Goal: Complete application form

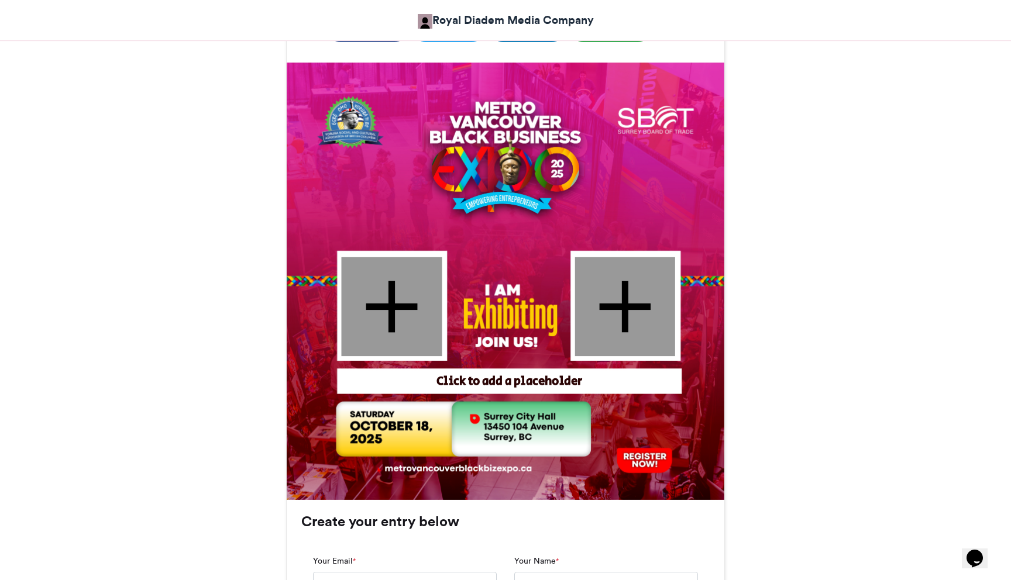
scroll to position [318, 0]
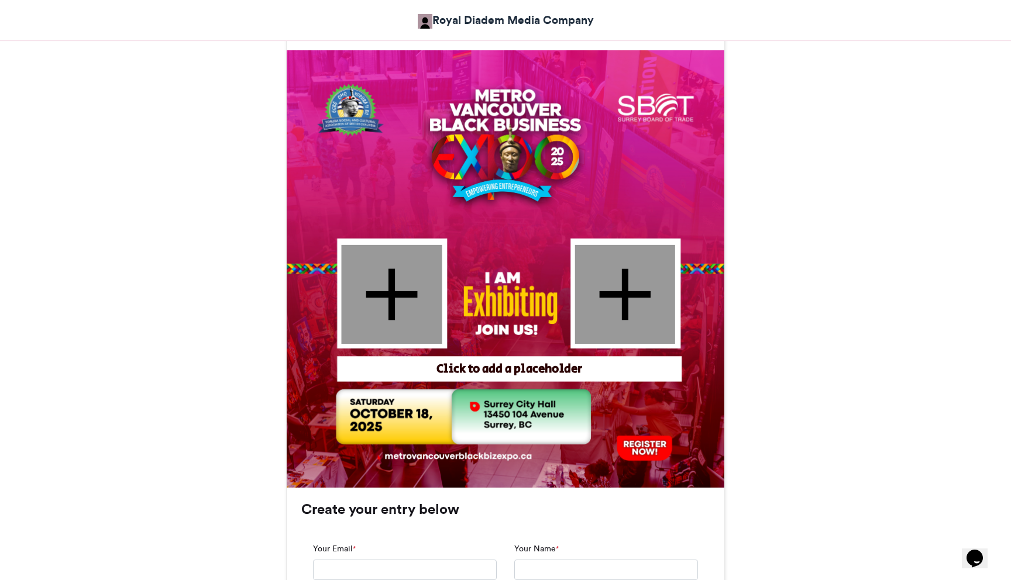
click at [394, 297] on div at bounding box center [392, 294] width 101 height 99
click at [496, 370] on div "Click to add a placeholder" at bounding box center [510, 369] width 336 height 17
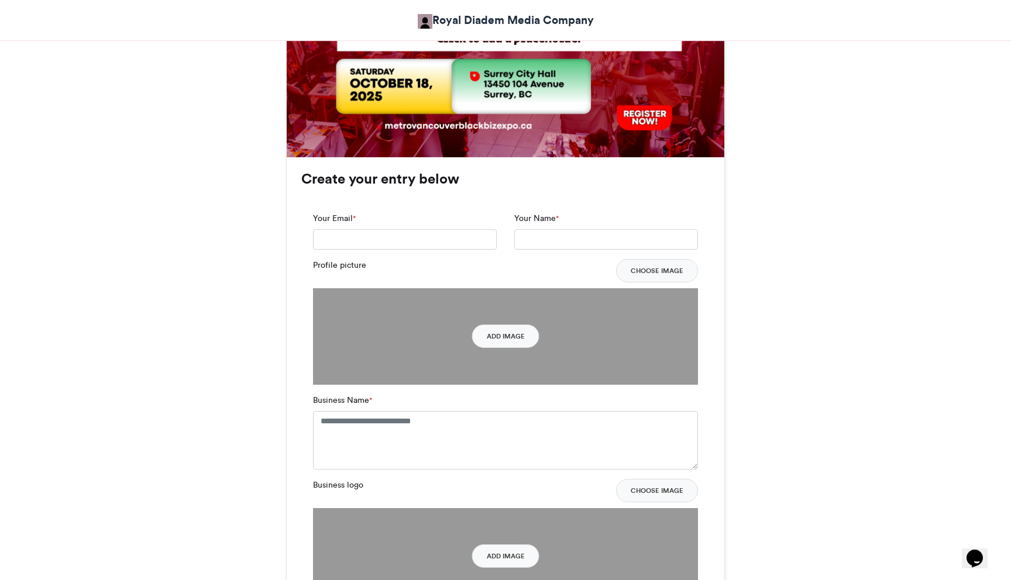
scroll to position [682, 0]
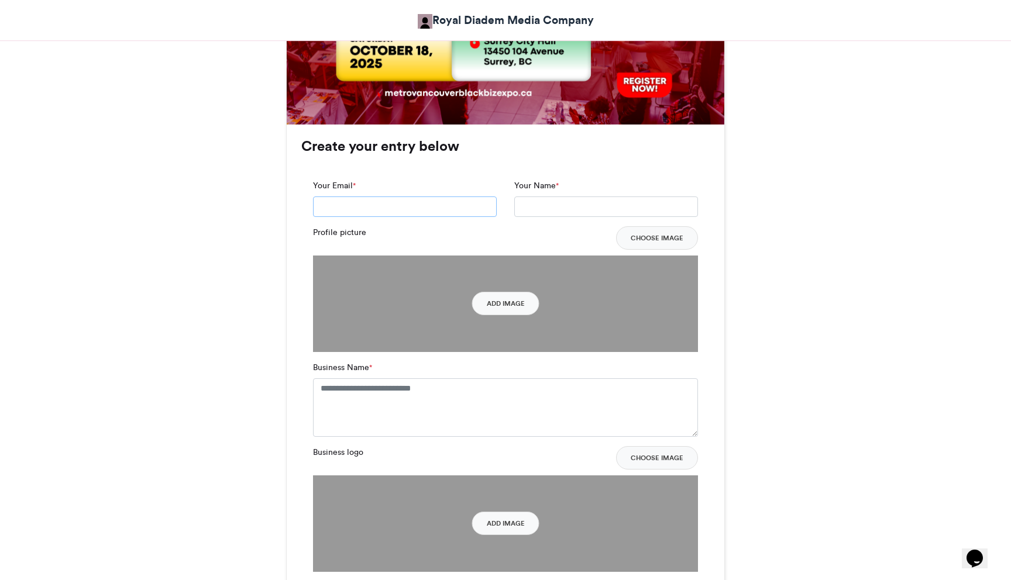
click at [402, 206] on input "Your Email *" at bounding box center [405, 207] width 184 height 21
type input "*"
type input "**********"
click at [543, 209] on input "Your Name *" at bounding box center [606, 207] width 184 height 21
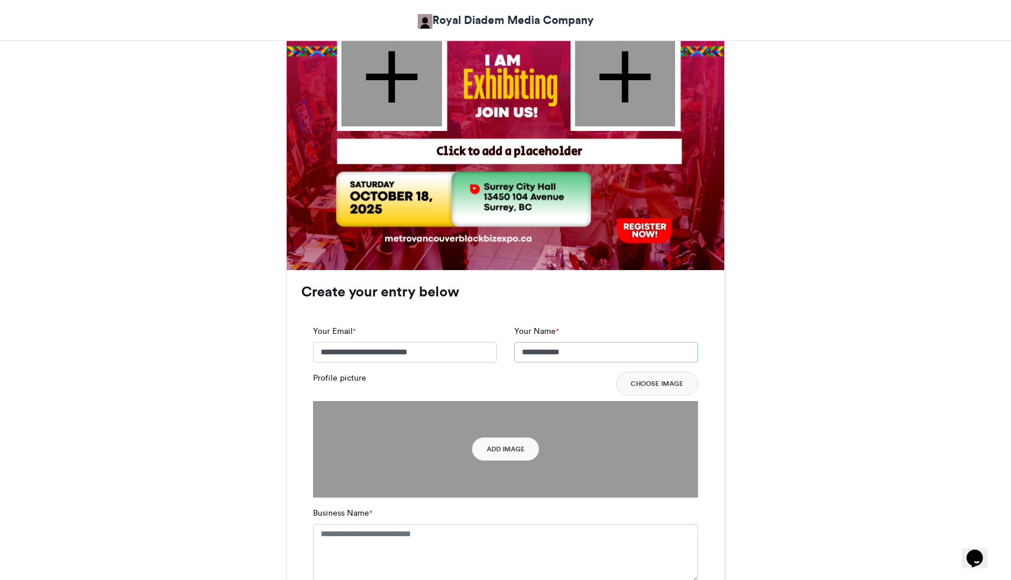
scroll to position [612, 0]
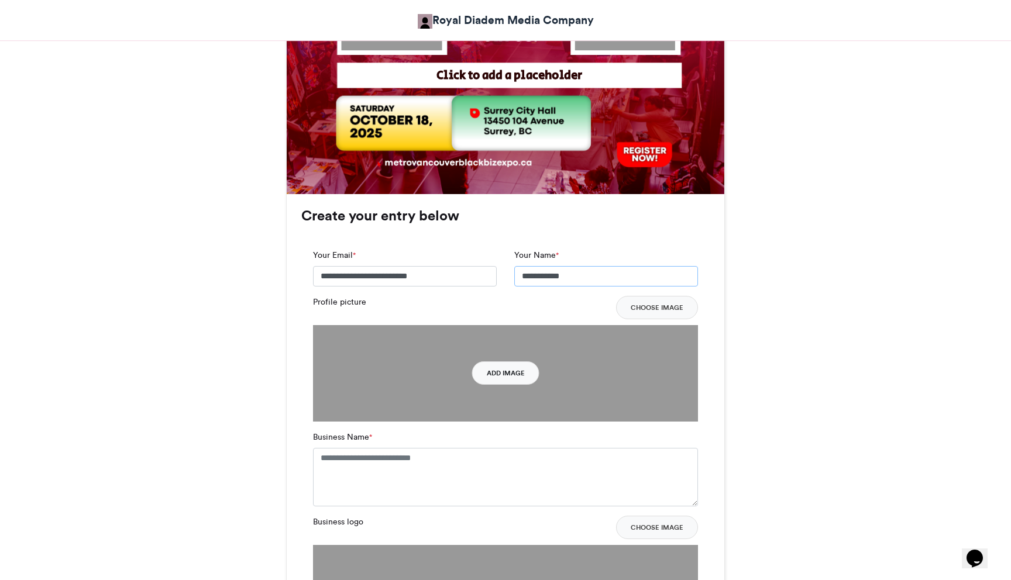
type input "**********"
click at [507, 371] on button "Add Image" at bounding box center [505, 373] width 67 height 23
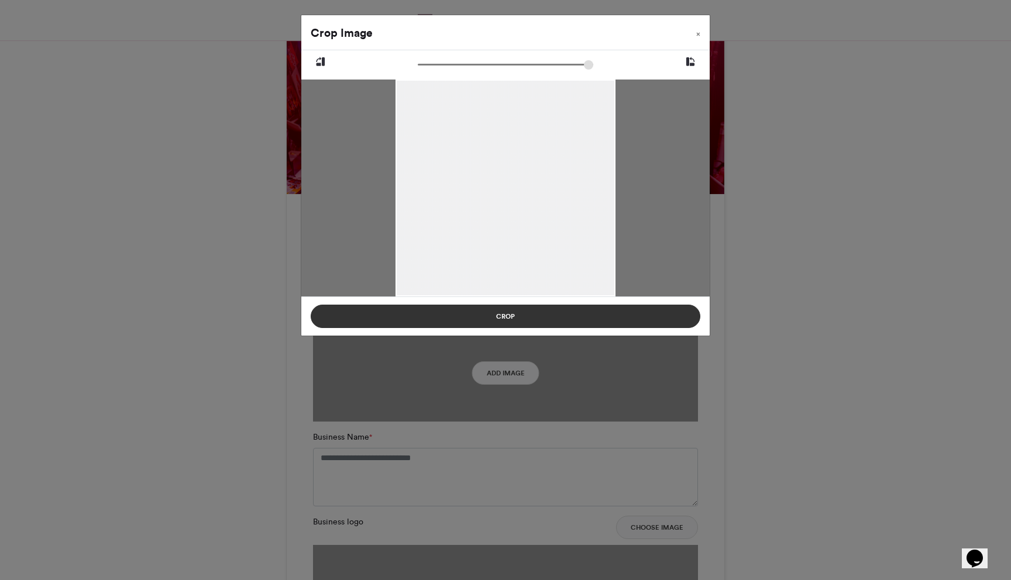
click at [508, 319] on button "Crop" at bounding box center [506, 316] width 390 height 23
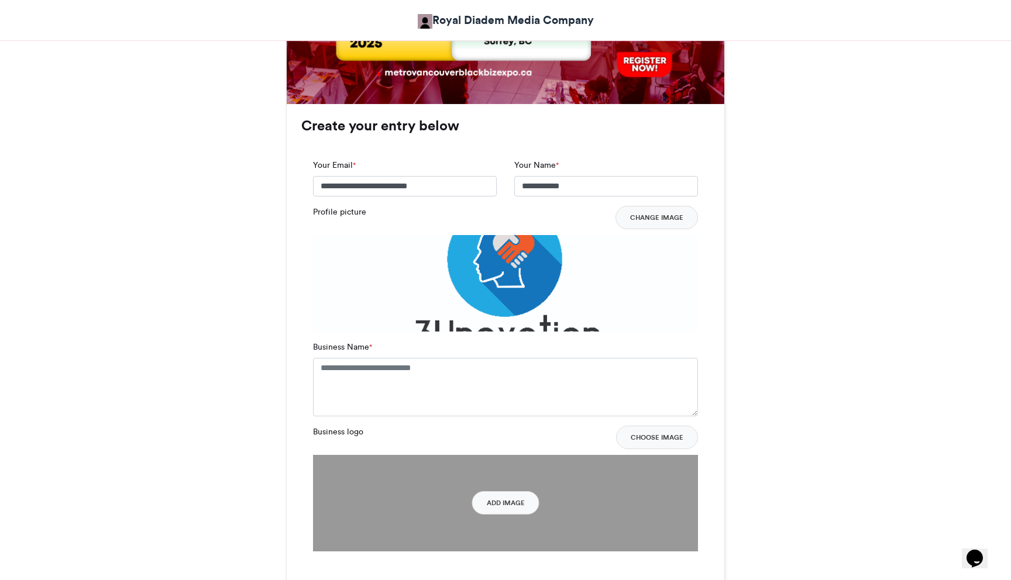
scroll to position [808, 0]
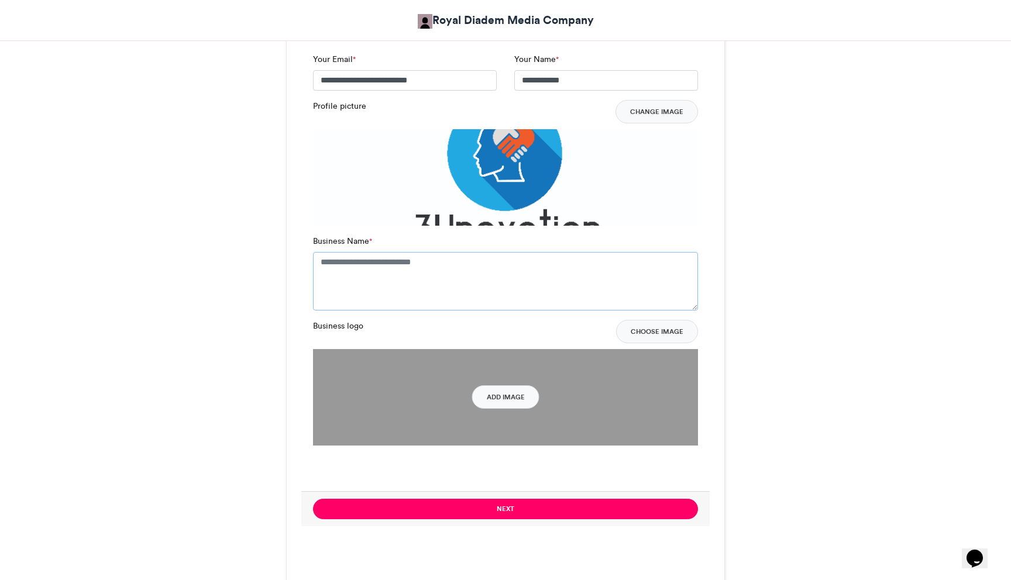
click at [433, 279] on textarea "Business Name *" at bounding box center [505, 281] width 385 height 58
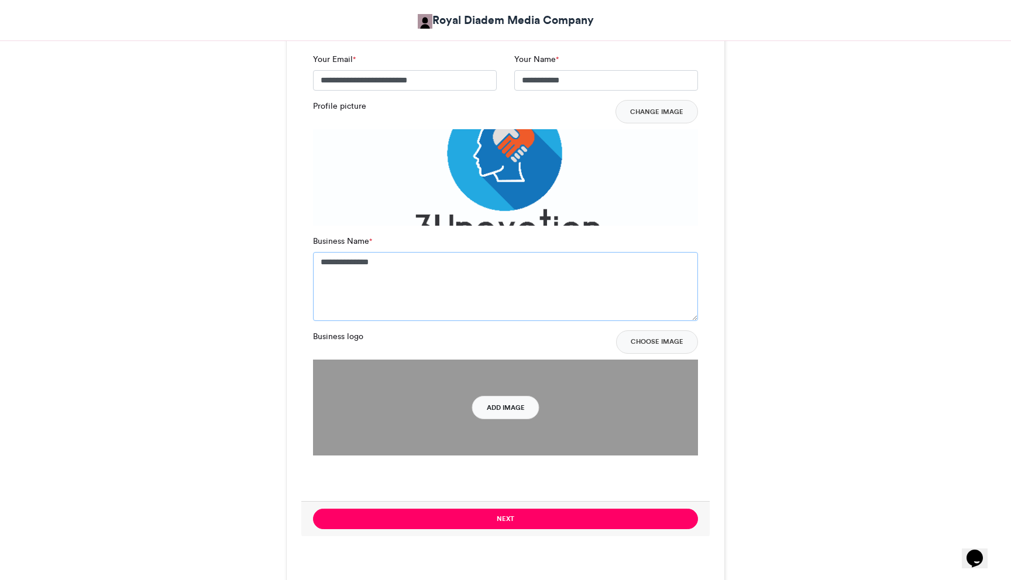
type textarea "**********"
click at [511, 411] on button "Add Image" at bounding box center [505, 407] width 67 height 23
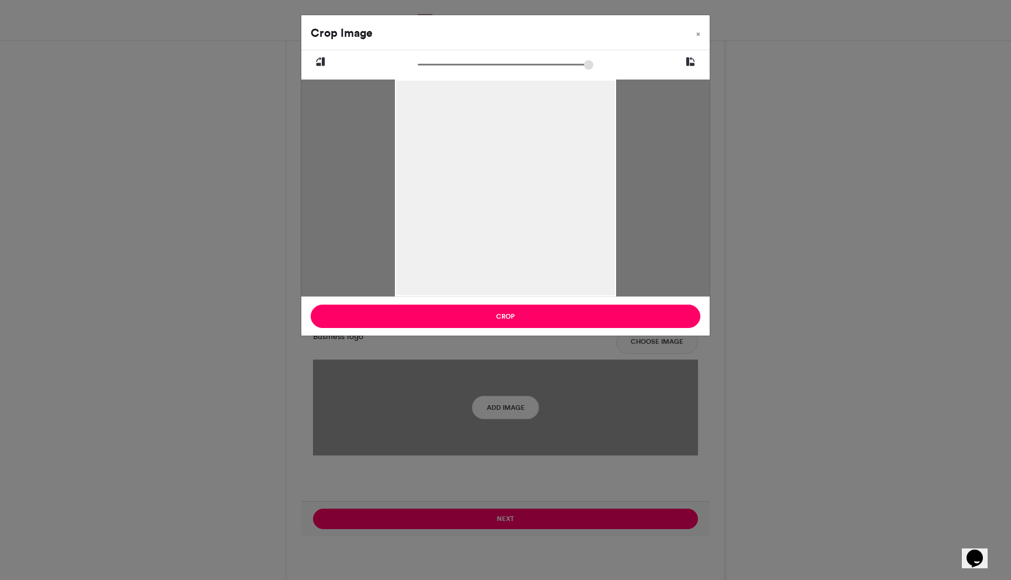
click at [690, 63] on icon at bounding box center [690, 61] width 11 height 15
type input "******"
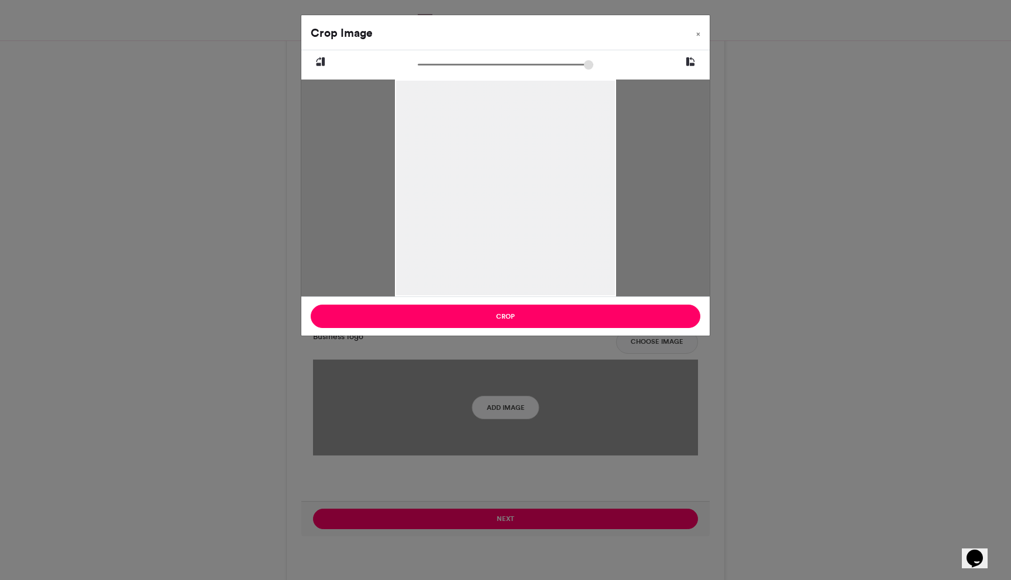
drag, startPoint x: 420, startPoint y: 66, endPoint x: 393, endPoint y: 69, distance: 27.1
click at [418, 68] on input "zoom" at bounding box center [505, 64] width 175 height 11
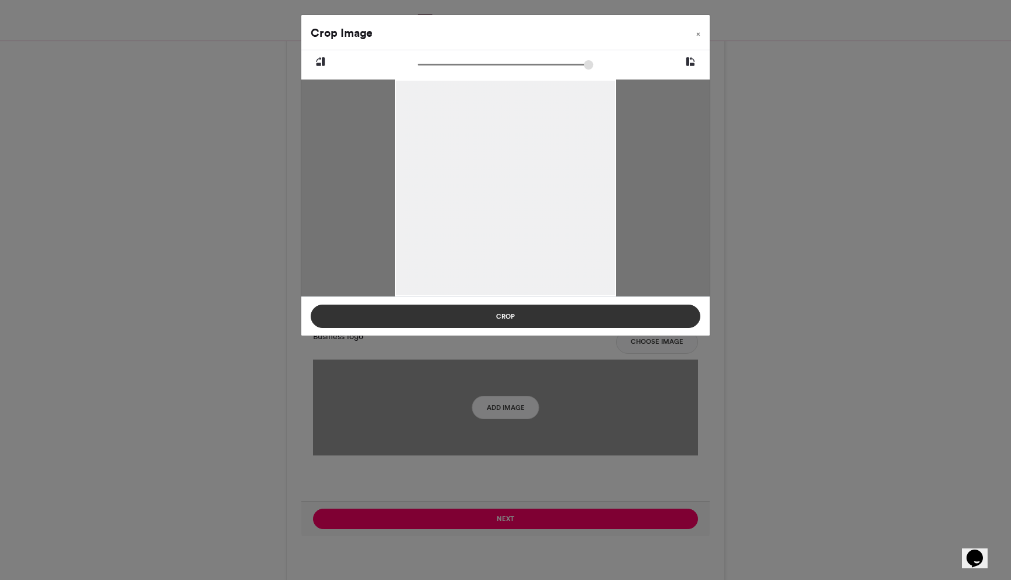
click at [512, 317] on button "Crop" at bounding box center [506, 316] width 390 height 23
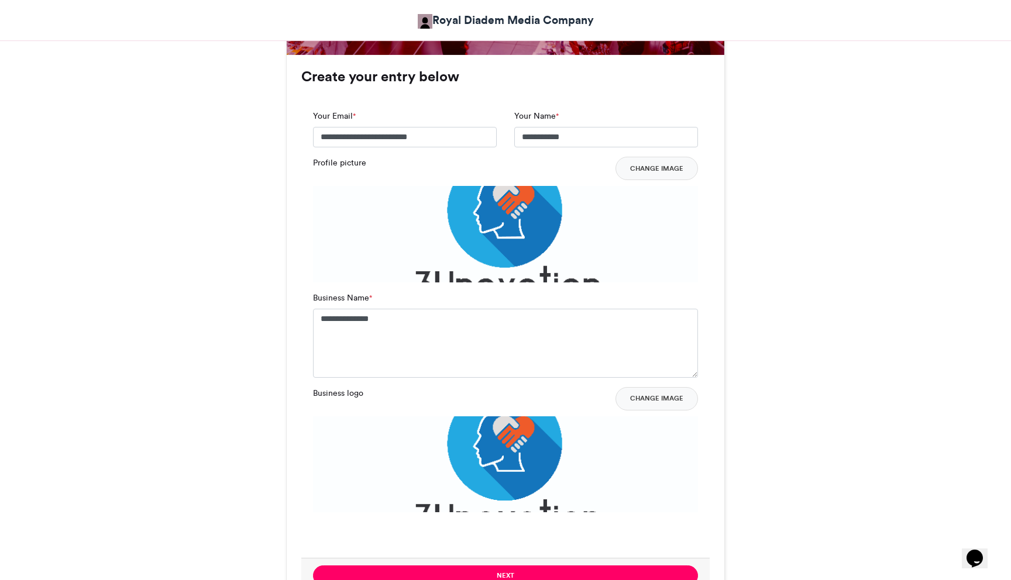
scroll to position [742, 0]
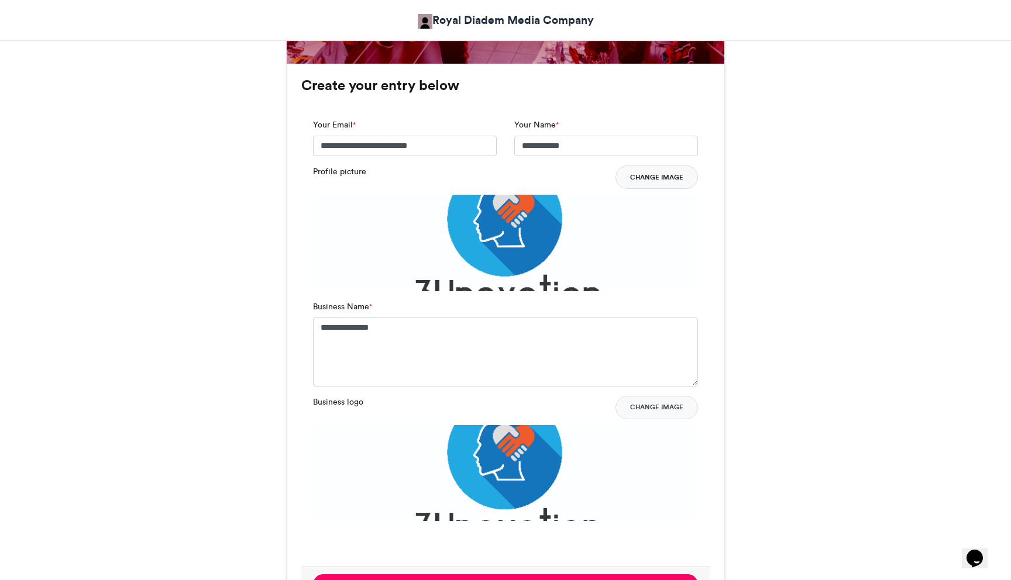
click at [639, 179] on button "Change Image" at bounding box center [656, 177] width 82 height 23
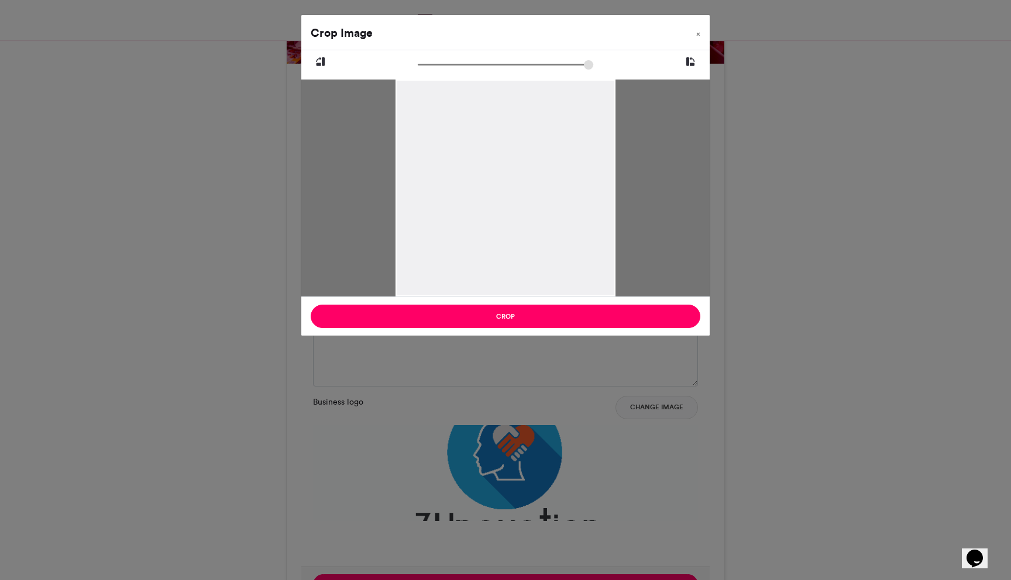
type input "*****"
drag, startPoint x: 424, startPoint y: 66, endPoint x: 411, endPoint y: 67, distance: 13.5
click at [418, 67] on input "zoom" at bounding box center [505, 64] width 175 height 11
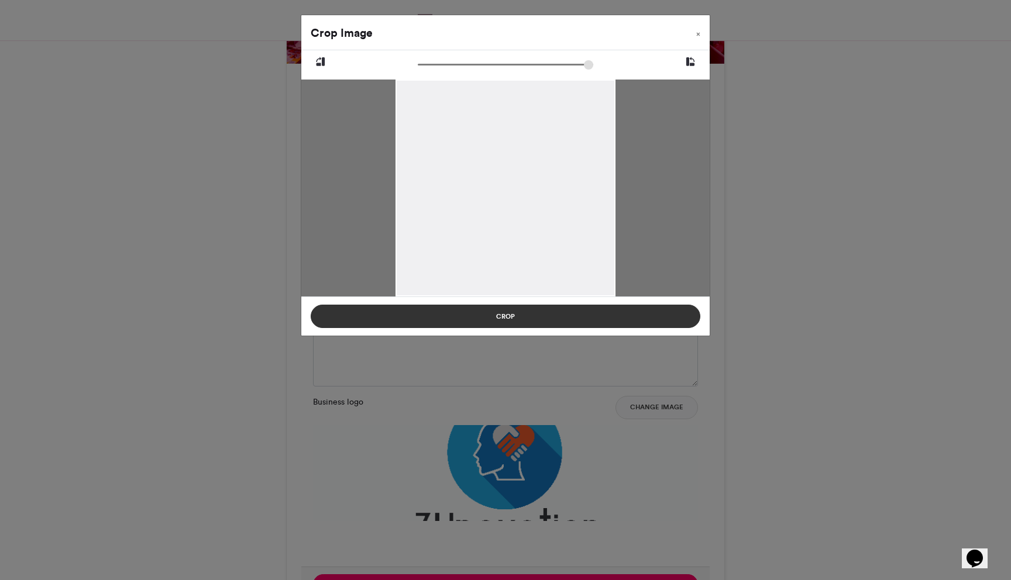
click at [501, 314] on button "Crop" at bounding box center [506, 316] width 390 height 23
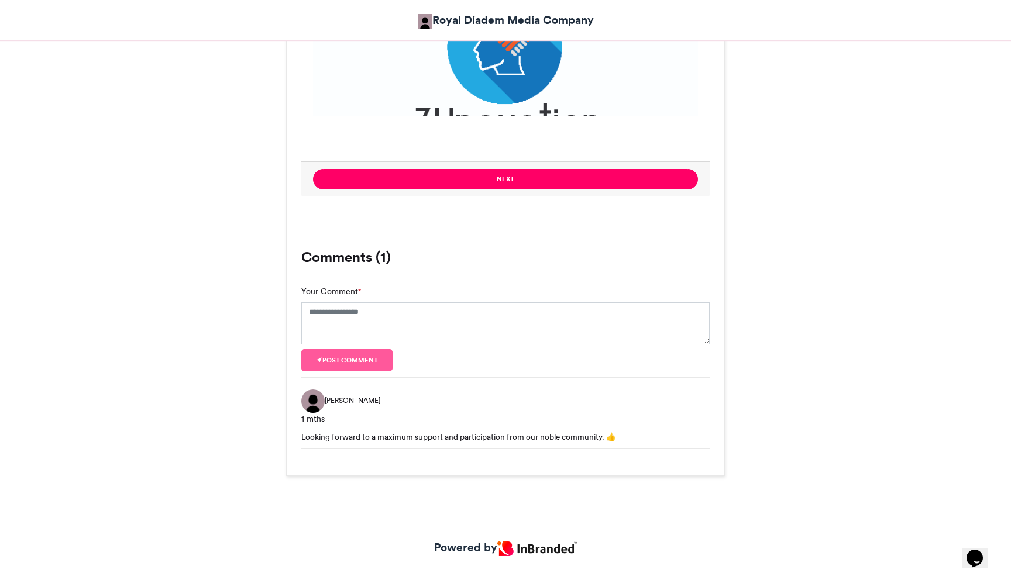
scroll to position [1171, 0]
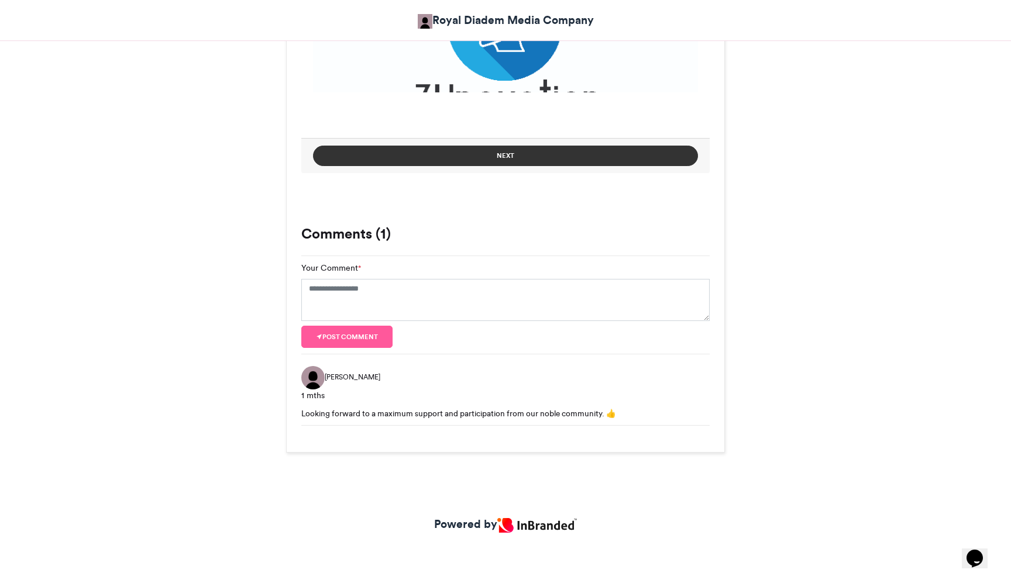
click at [518, 156] on button "Next" at bounding box center [505, 156] width 385 height 20
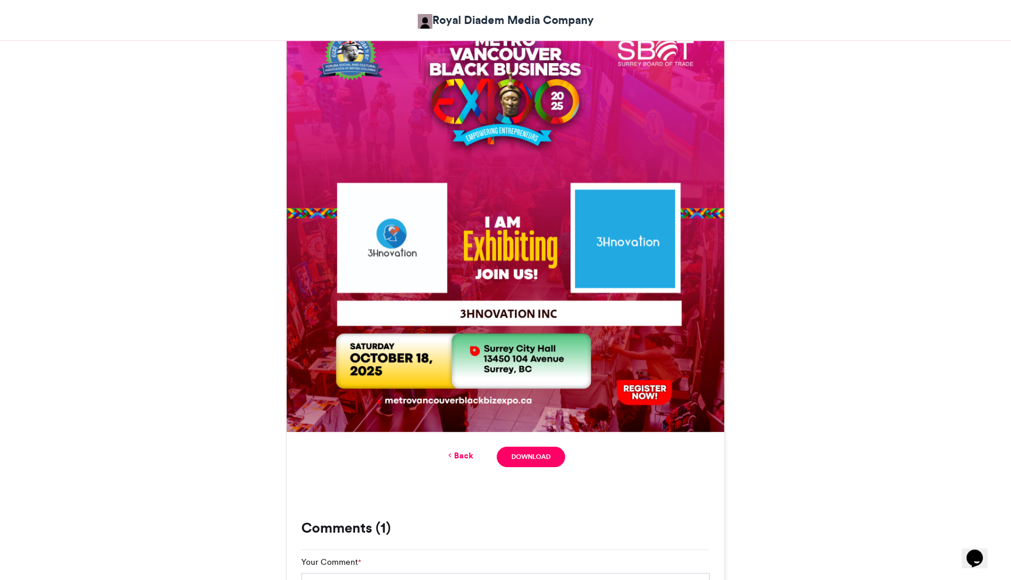
scroll to position [486, 0]
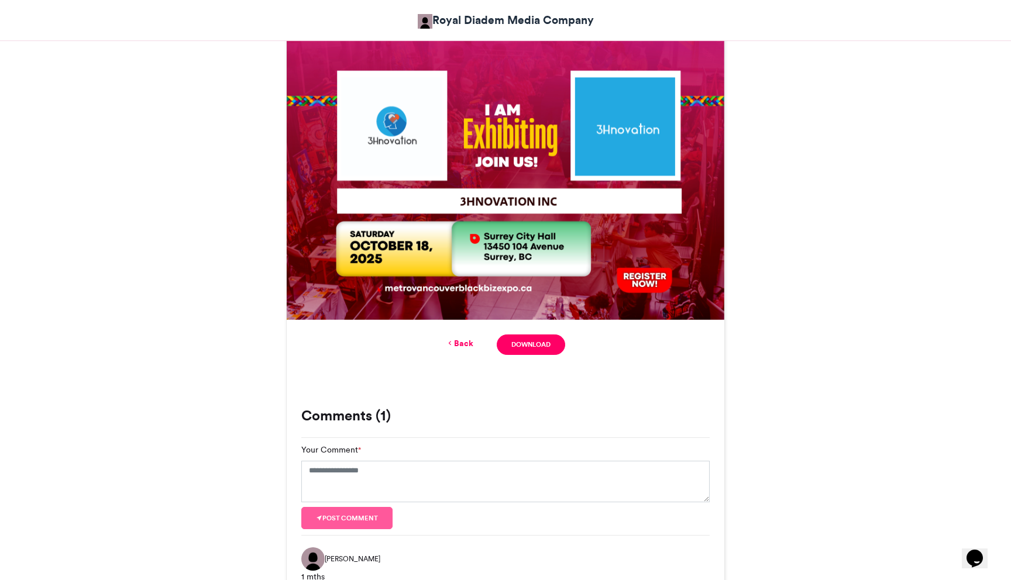
click at [463, 342] on link "Back" at bounding box center [459, 344] width 27 height 12
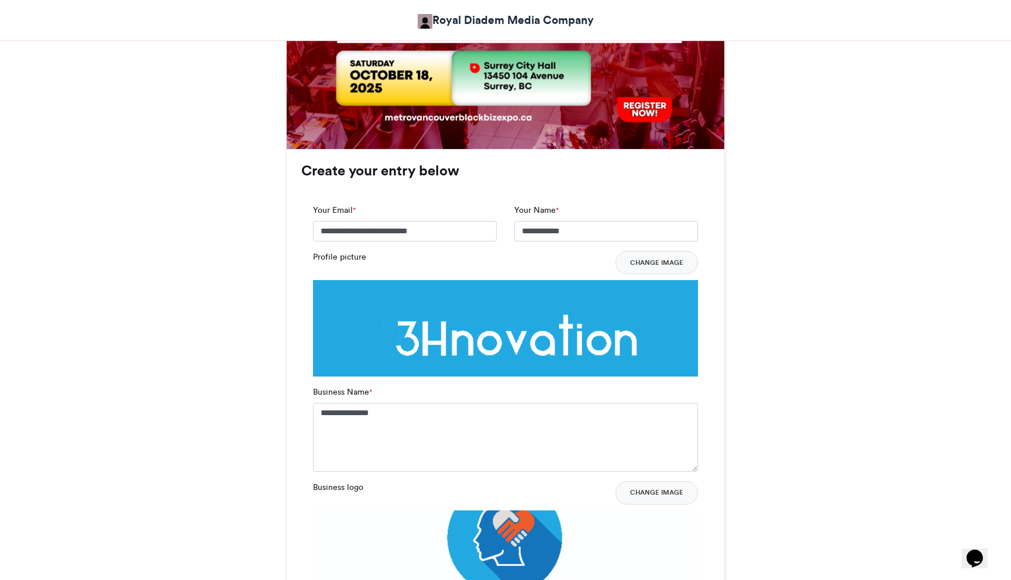
scroll to position [638, 0]
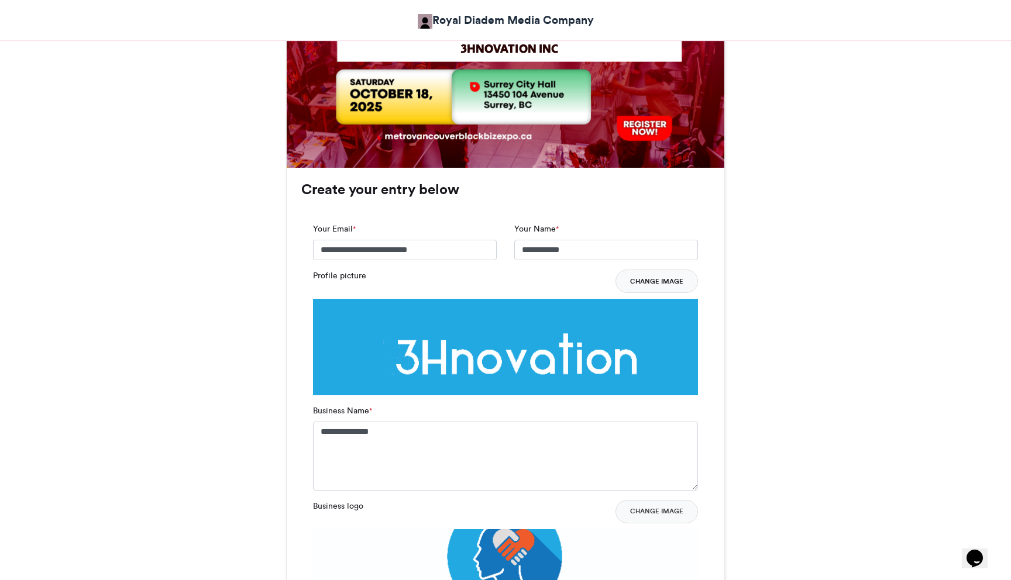
click at [645, 284] on button "Change Image" at bounding box center [656, 281] width 82 height 23
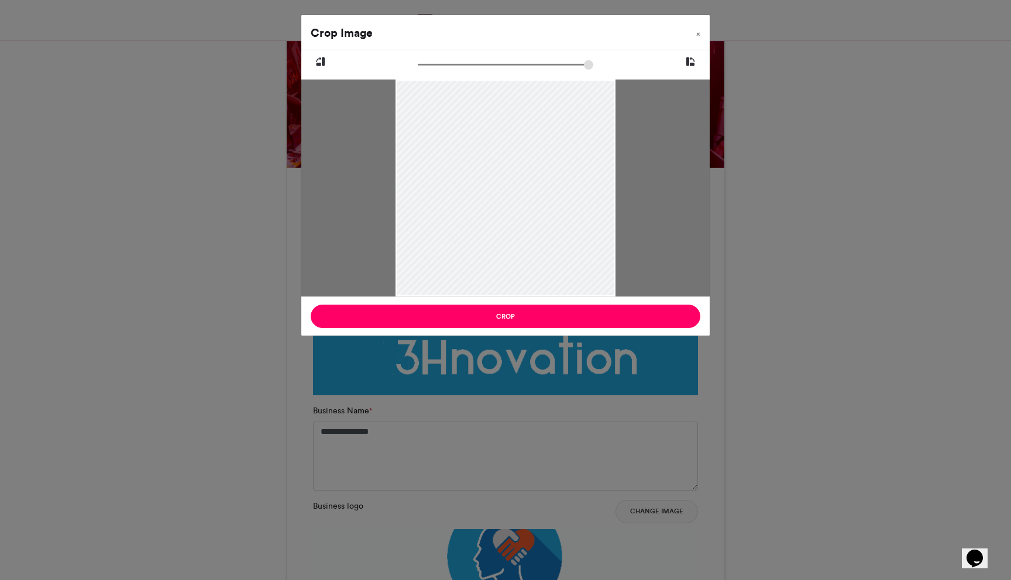
type input "******"
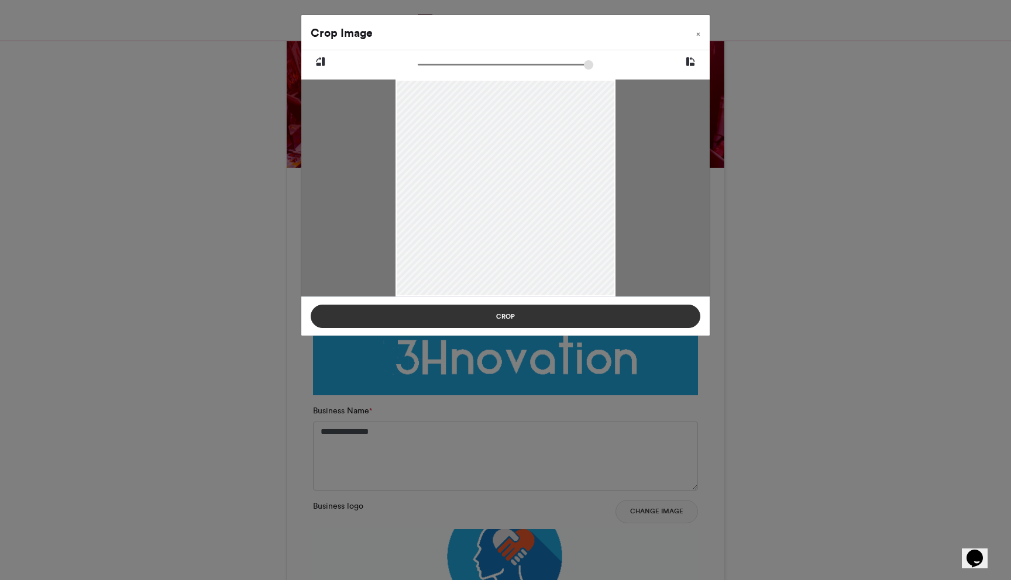
click at [518, 321] on button "Crop" at bounding box center [506, 316] width 390 height 23
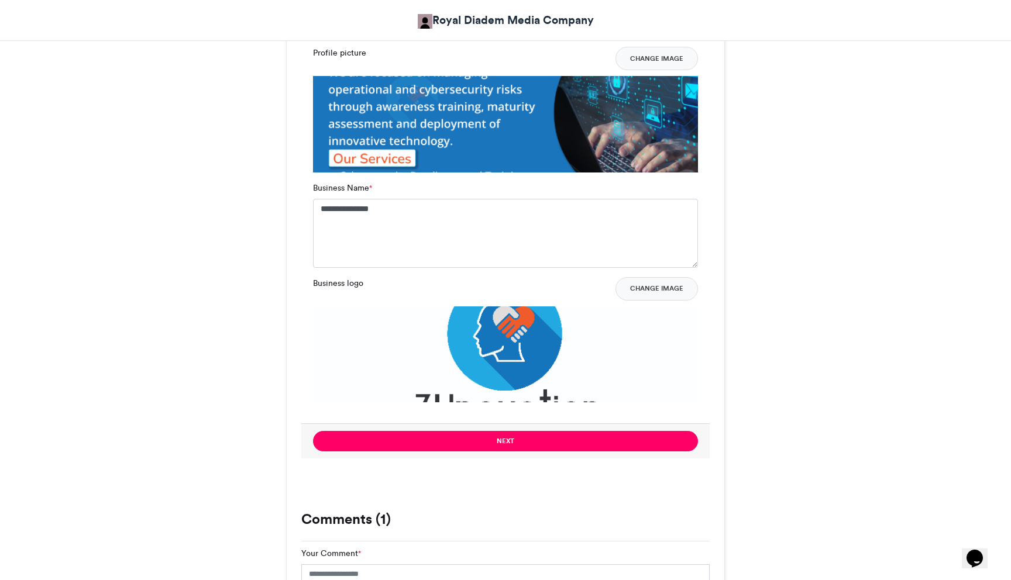
scroll to position [882, 0]
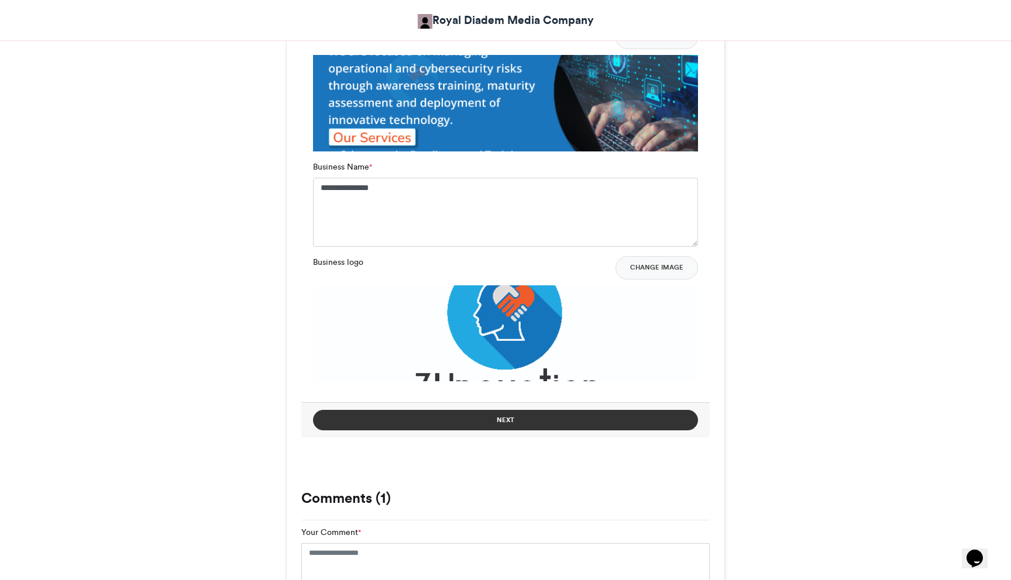
click at [510, 422] on button "Next" at bounding box center [505, 420] width 385 height 20
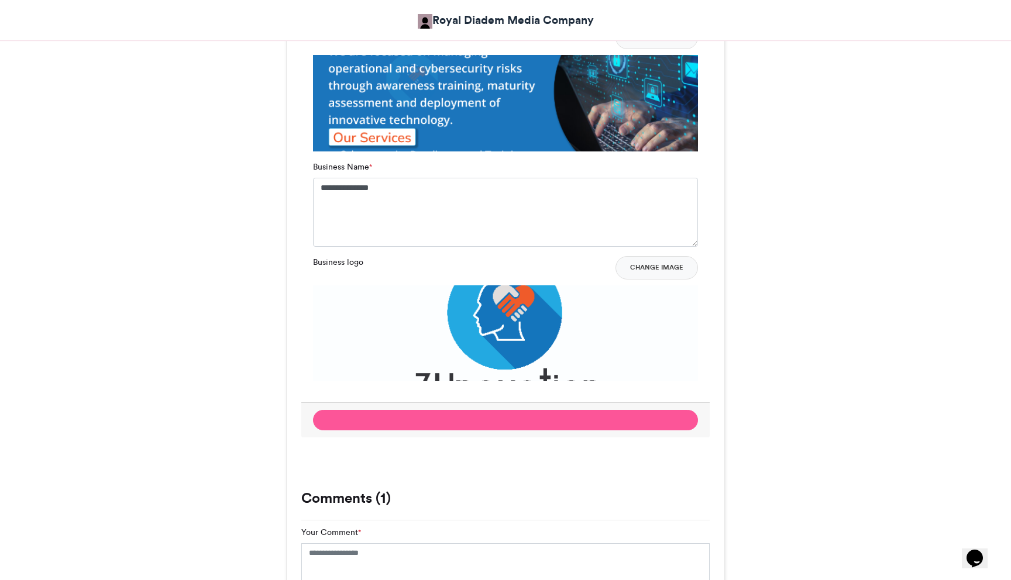
scroll to position [403, 0]
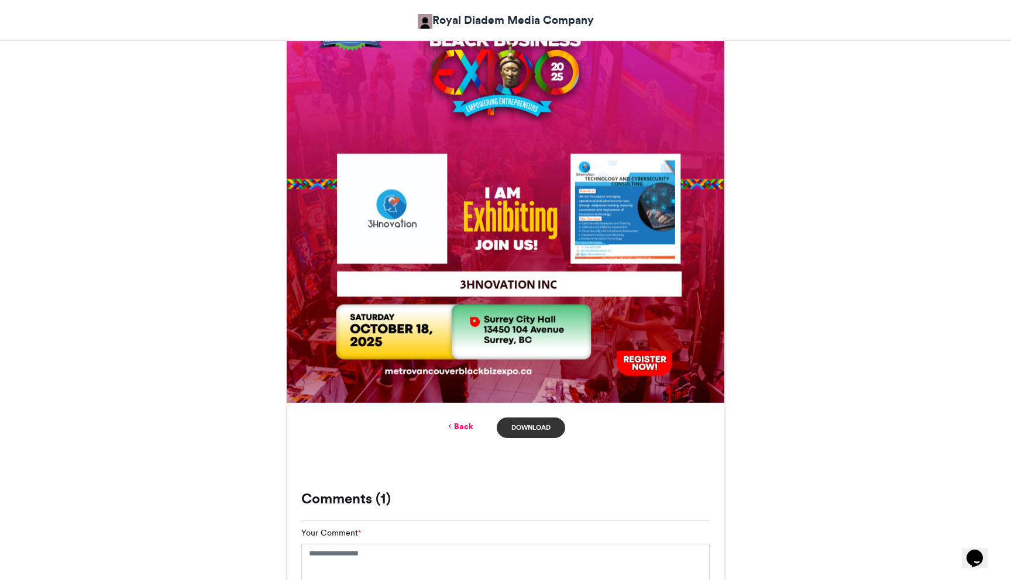
click at [531, 427] on link "Download" at bounding box center [531, 428] width 68 height 20
